Goal: Check status: Check status

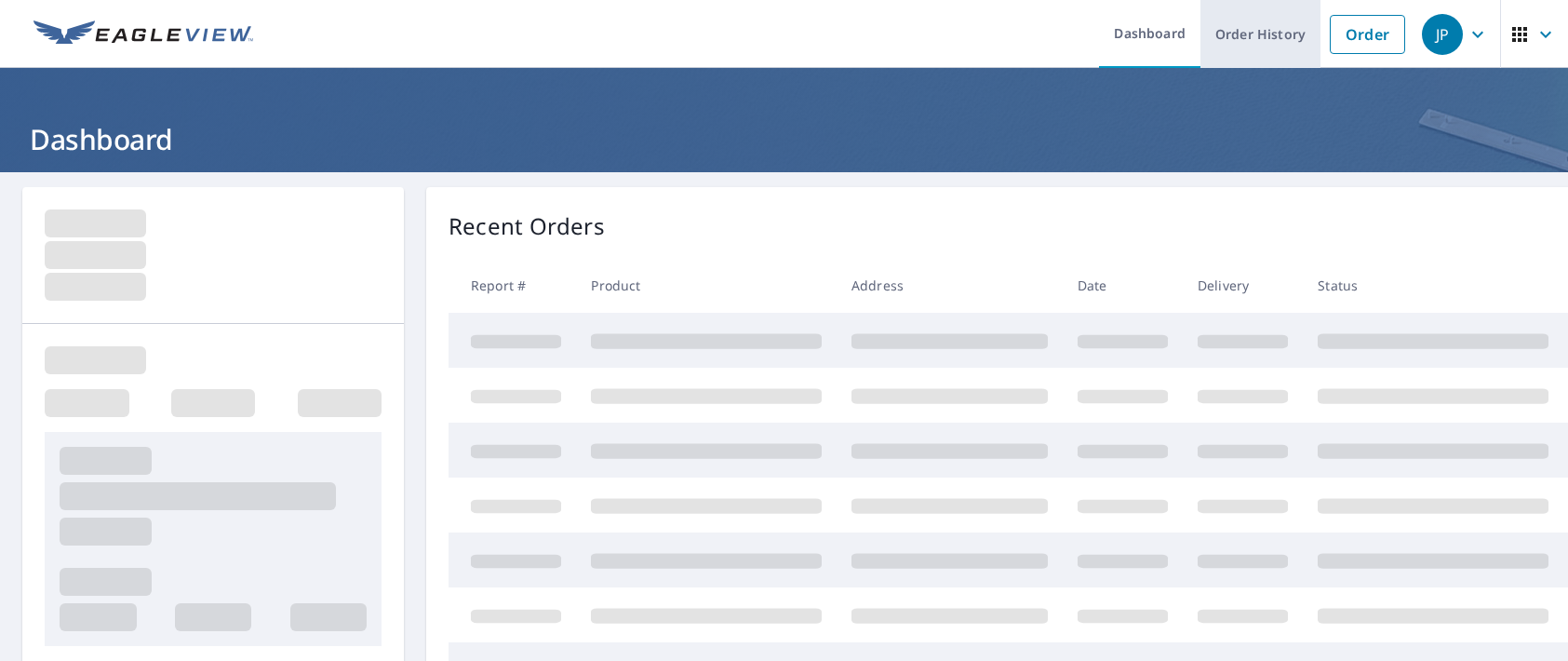
click at [1256, 49] on link "Order History" at bounding box center [1260, 33] width 120 height 68
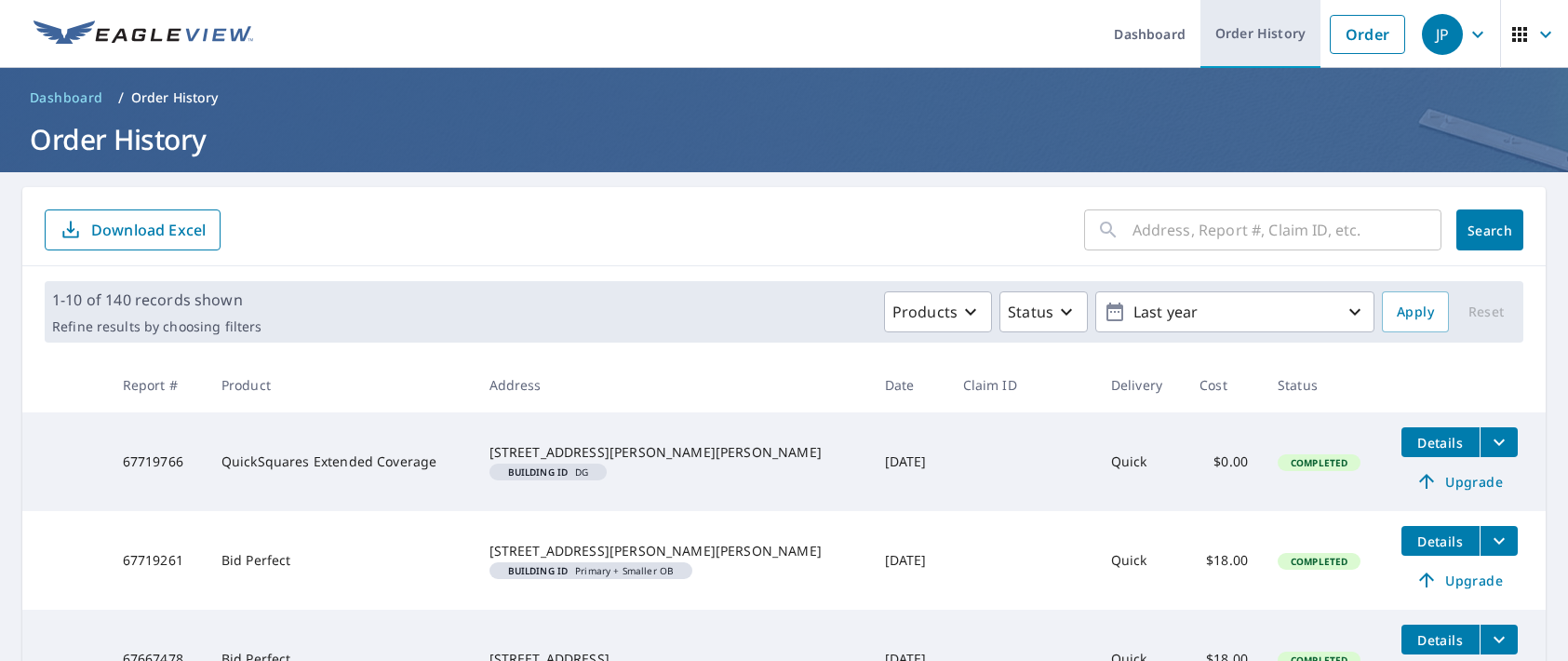
click at [1204, 48] on link "Order History" at bounding box center [1260, 33] width 120 height 68
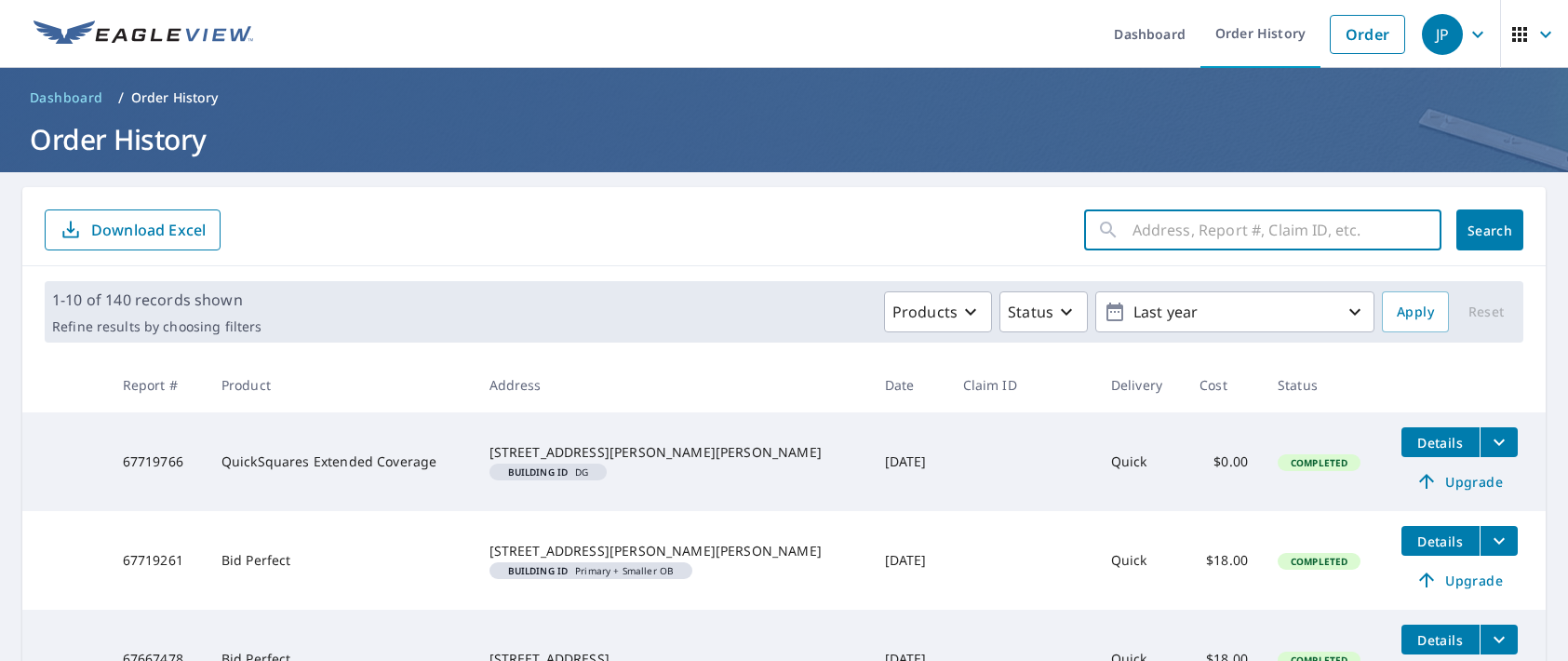
click at [1322, 220] on input "text" at bounding box center [1287, 229] width 309 height 52
type input "3297 i 20"
click button "Search" at bounding box center [1490, 230] width 67 height 41
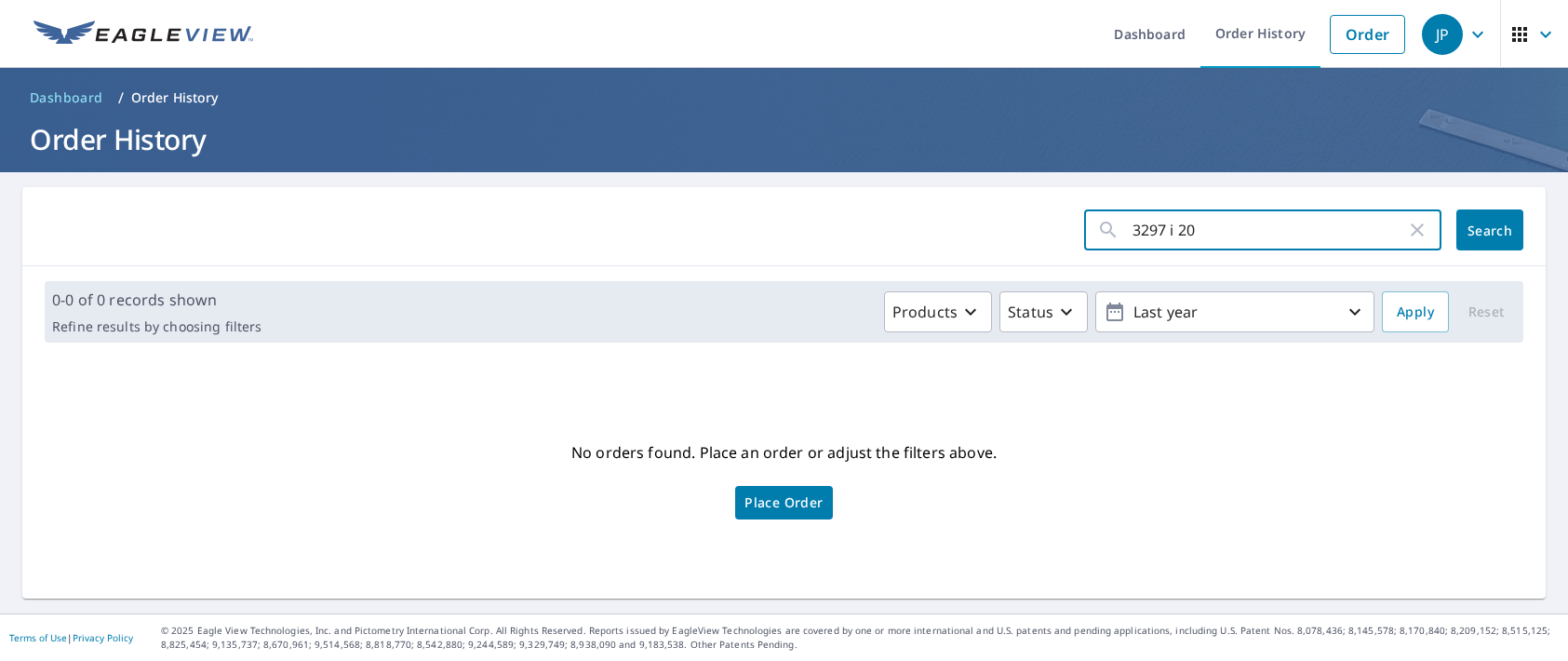
drag, startPoint x: 1281, startPoint y: 233, endPoint x: 1157, endPoint y: 229, distance: 124.1
click at [1157, 229] on input "3297 i 20" at bounding box center [1268, 229] width 273 height 52
type input "3297"
click button "Search" at bounding box center [1490, 230] width 67 height 41
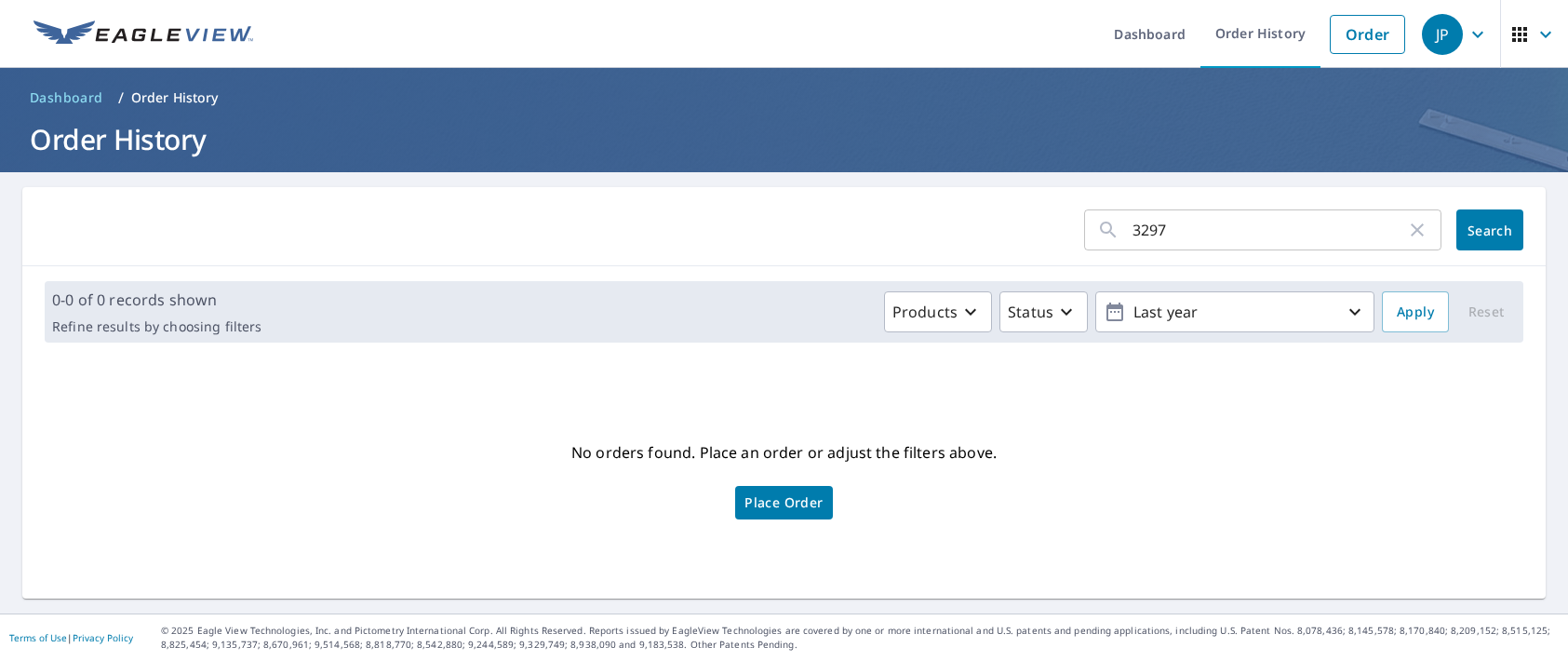
click at [1279, 233] on input "3297" at bounding box center [1268, 229] width 273 height 52
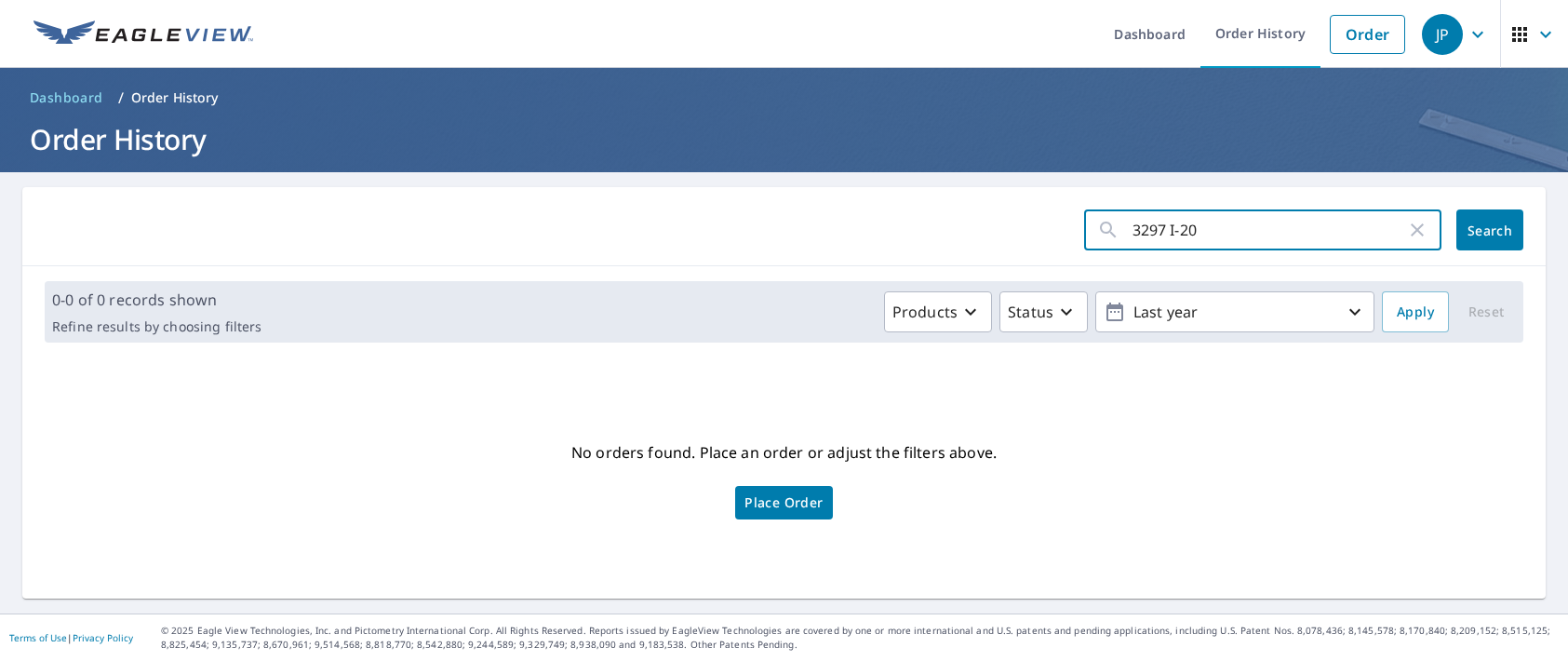
type input "3297 I-20"
click button "Search" at bounding box center [1490, 230] width 67 height 41
drag, startPoint x: 1242, startPoint y: 236, endPoint x: 921, endPoint y: 278, distance: 323.7
click at [926, 278] on div "3297 I-20 ​ Search 0-0 of 0 records shown Refine results by choosing filters Pr…" at bounding box center [784, 393] width 1523 height 411
